Goal: Task Accomplishment & Management: Manage account settings

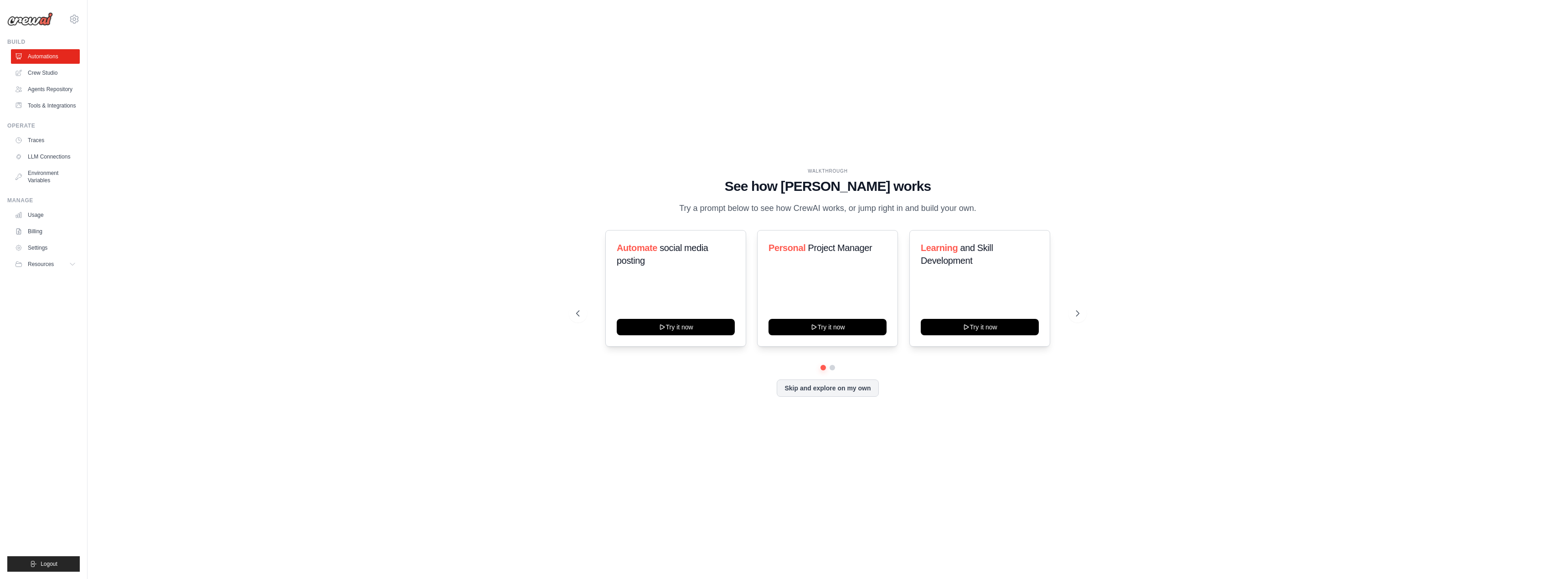
click at [130, 311] on div "WALKTHROUGH See how [PERSON_NAME] works Try a prompt below to see how [PERSON_N…" at bounding box center [828, 289] width 1451 height 561
click at [33, 239] on link "Billing" at bounding box center [46, 231] width 69 height 15
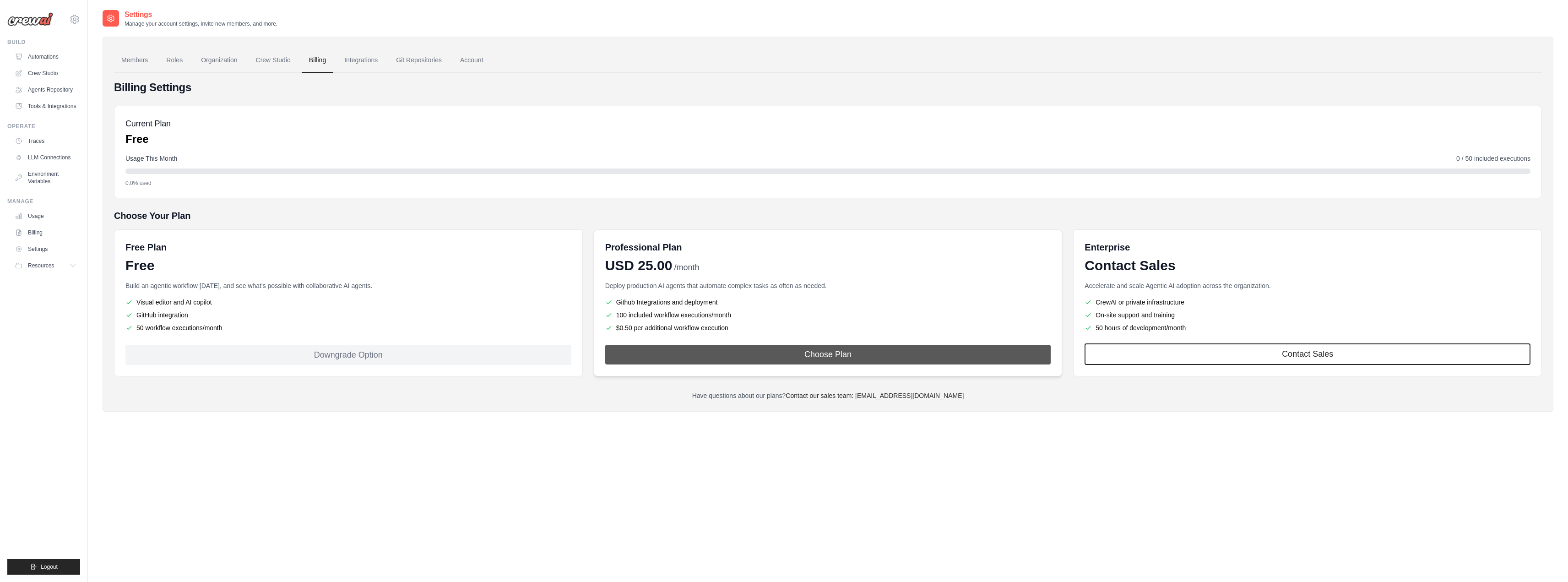
click at [818, 358] on button "Choose Plan" at bounding box center [828, 355] width 446 height 20
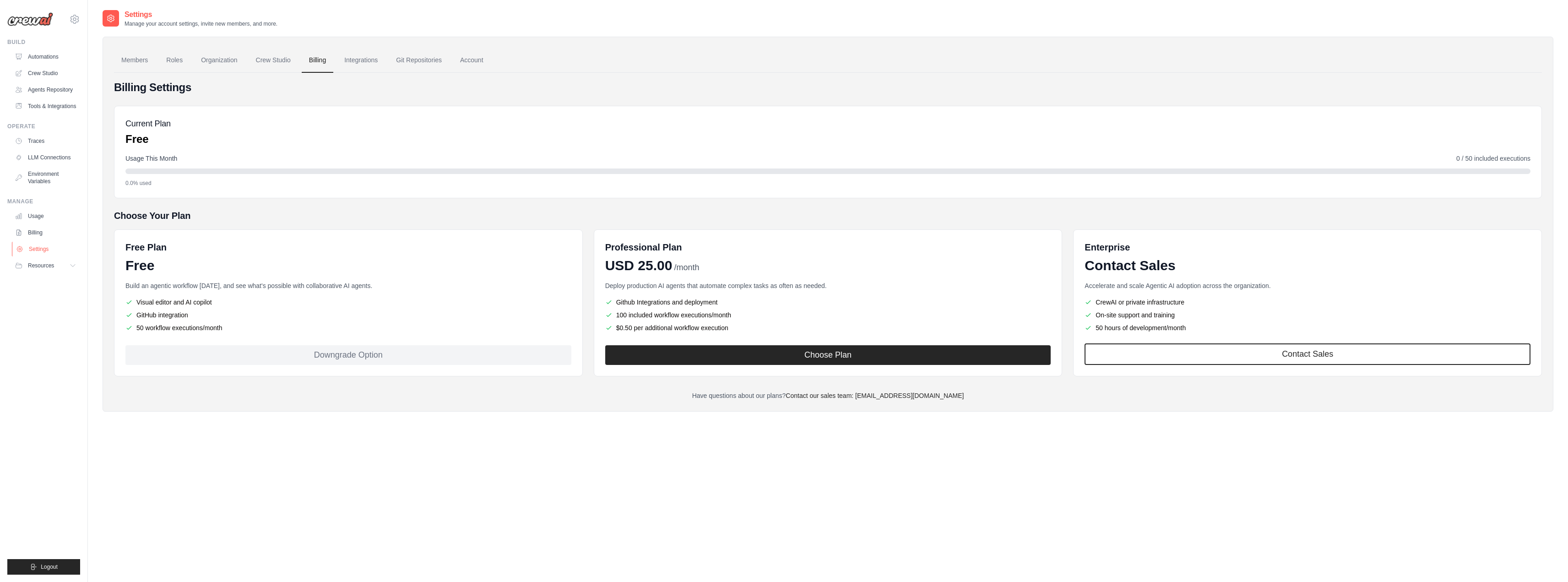
click at [38, 256] on link "Settings" at bounding box center [46, 249] width 69 height 15
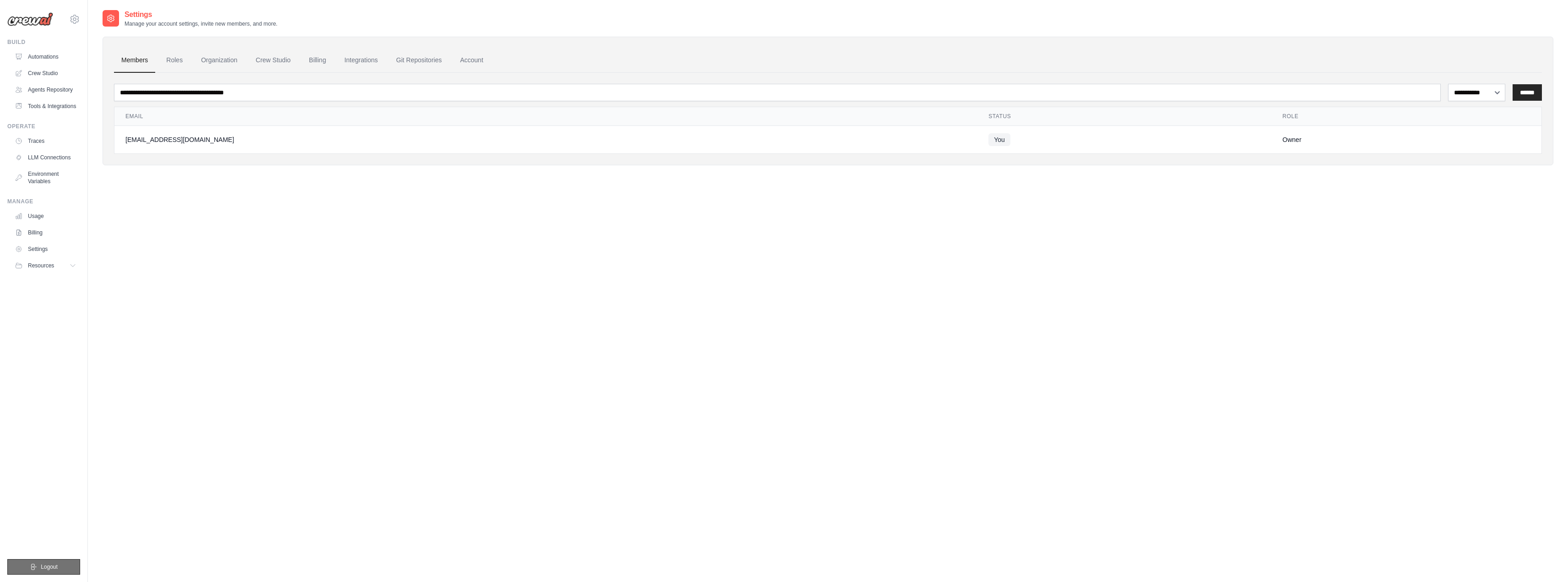
click at [46, 567] on span "Logout" at bounding box center [49, 567] width 17 height 7
